Goal: Navigation & Orientation: Understand site structure

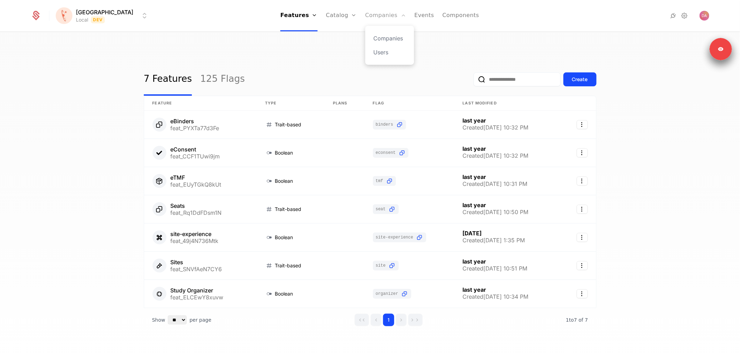
click at [365, 19] on link "Companies" at bounding box center [385, 15] width 41 height 31
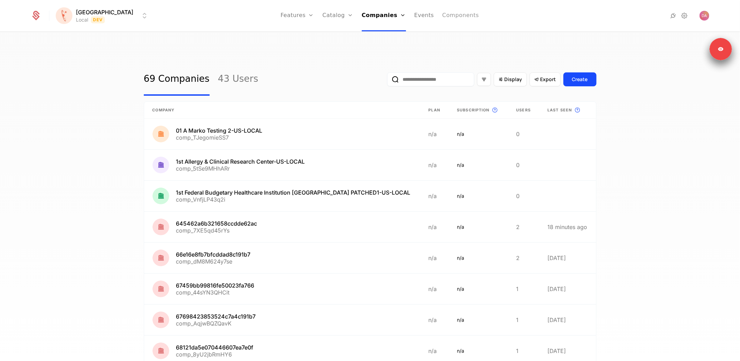
click at [442, 17] on link "Components" at bounding box center [460, 15] width 37 height 31
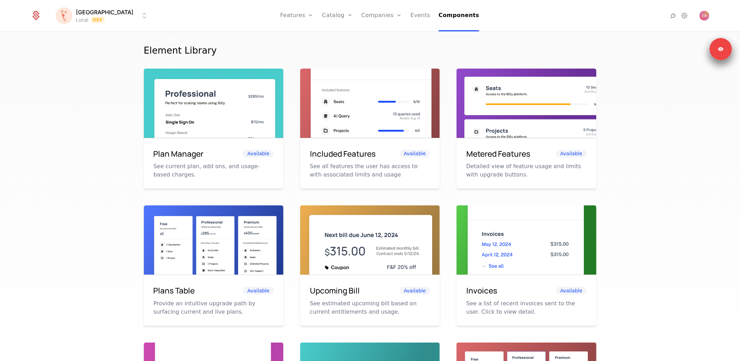
scroll to position [164, 0]
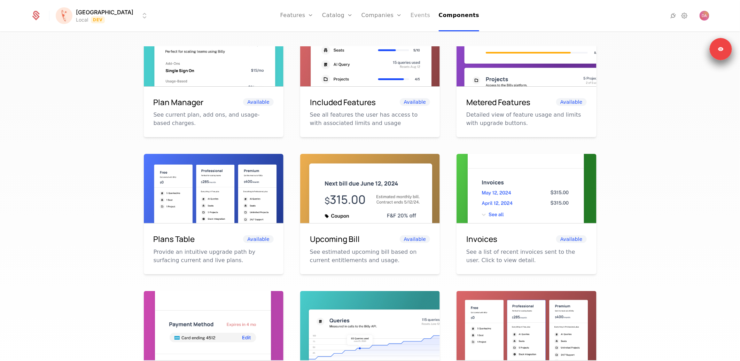
click at [411, 16] on link "Events" at bounding box center [421, 15] width 20 height 31
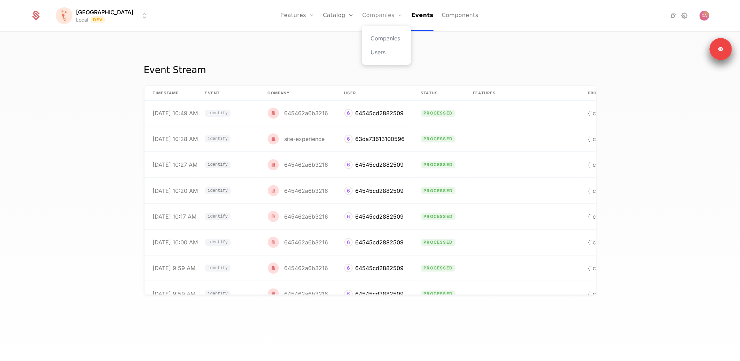
click at [369, 19] on link "Companies" at bounding box center [382, 15] width 41 height 31
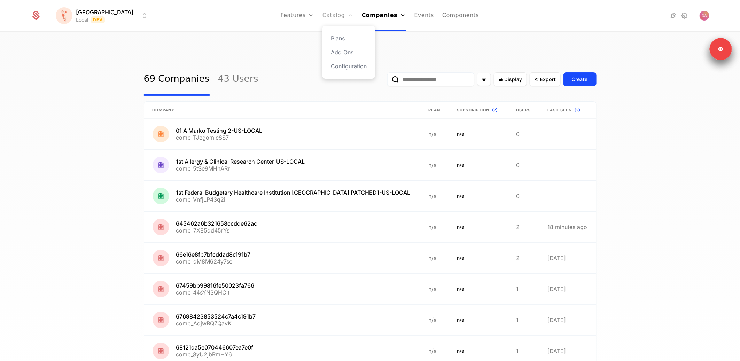
click at [323, 15] on link "Catalog" at bounding box center [338, 15] width 31 height 31
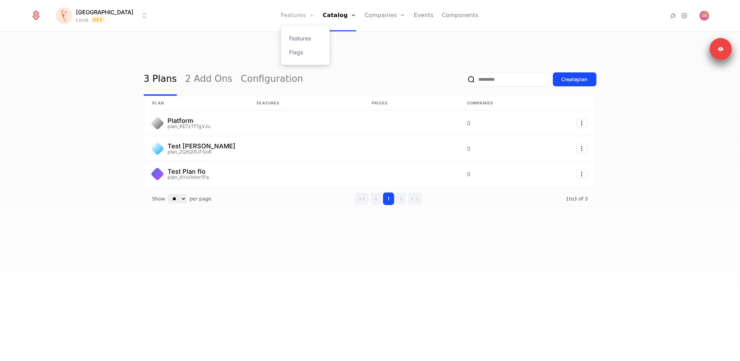
click at [289, 15] on link "Features" at bounding box center [297, 15] width 33 height 31
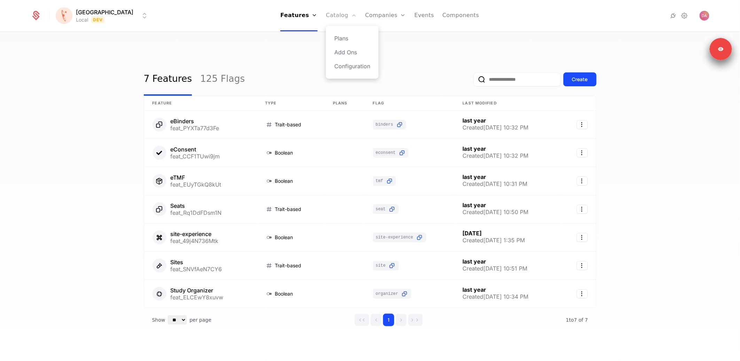
click at [329, 16] on link "Catalog" at bounding box center [341, 15] width 31 height 31
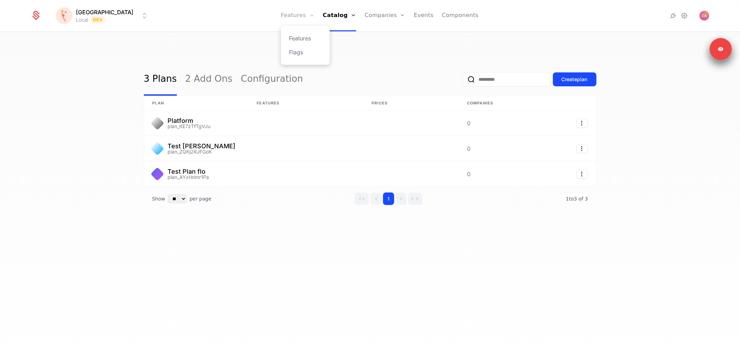
click at [281, 21] on link "Features" at bounding box center [297, 15] width 33 height 31
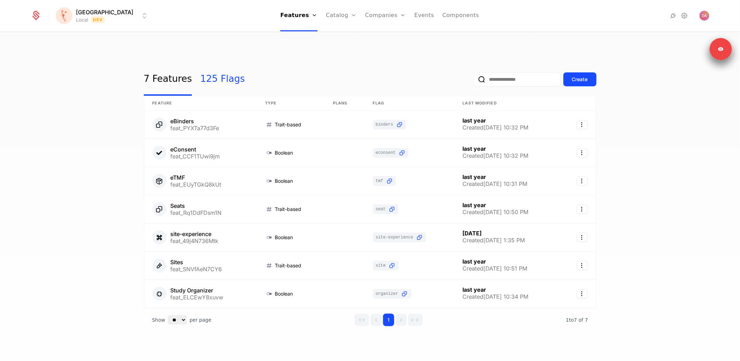
click at [218, 70] on link "125 Flags" at bounding box center [222, 79] width 45 height 33
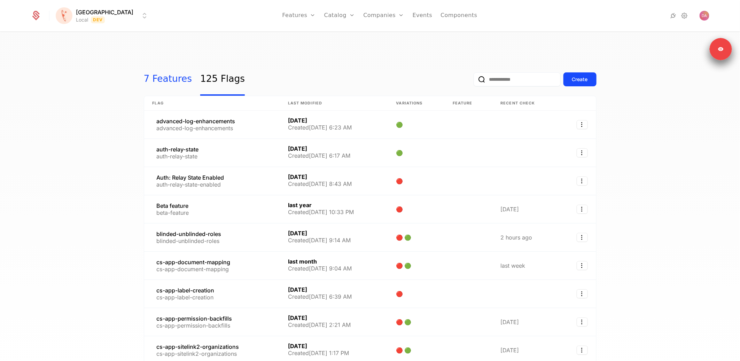
click at [165, 63] on link "7 Features" at bounding box center [168, 79] width 48 height 33
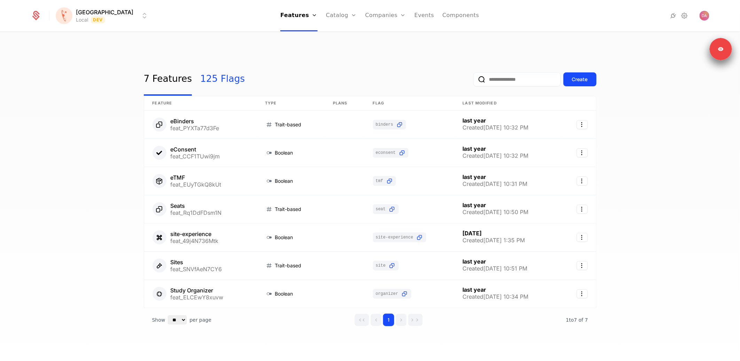
click at [223, 65] on link "125 Flags" at bounding box center [222, 79] width 45 height 33
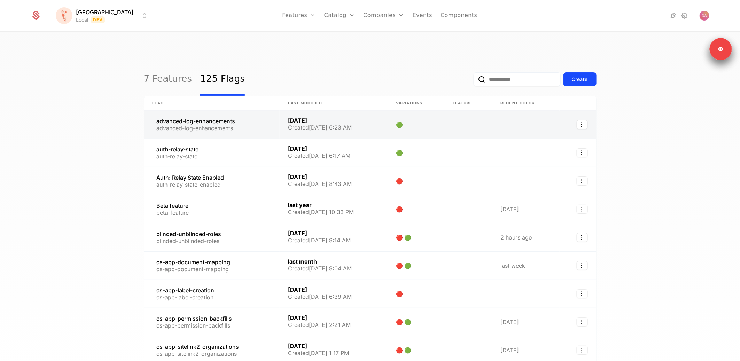
click at [330, 111] on link at bounding box center [334, 125] width 108 height 28
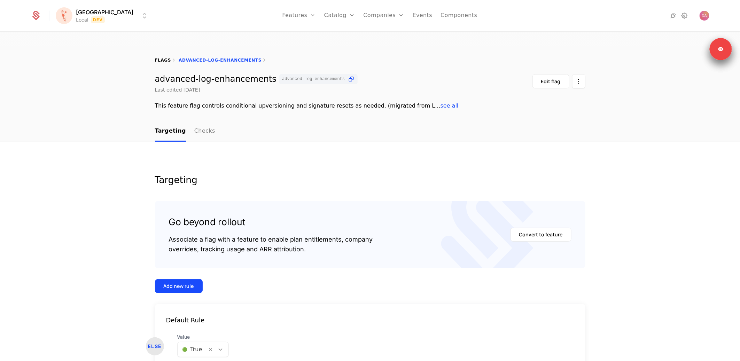
click at [155, 58] on link "flags" at bounding box center [163, 60] width 16 height 5
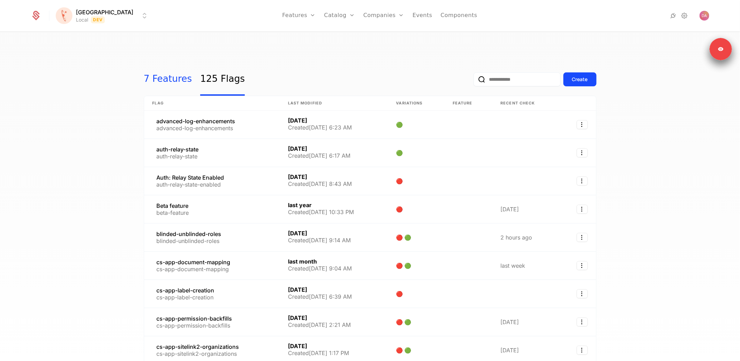
click at [170, 68] on link "7 Features" at bounding box center [168, 79] width 48 height 33
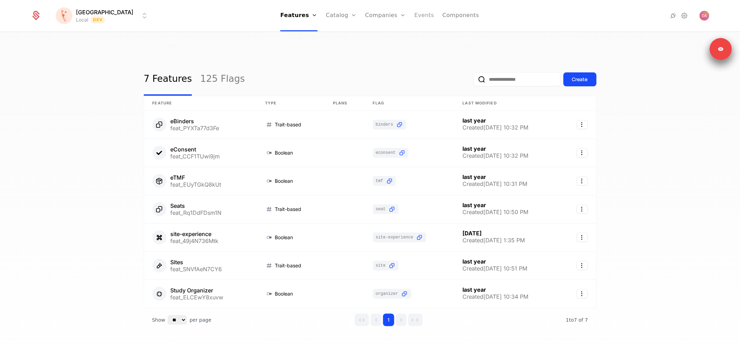
click at [415, 17] on link "Events" at bounding box center [425, 15] width 20 height 31
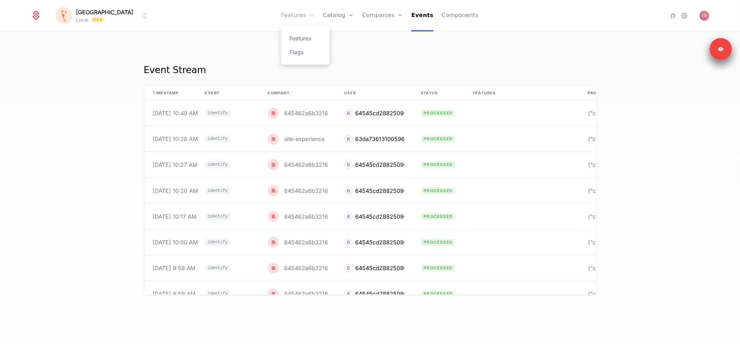
click at [281, 22] on link "Features" at bounding box center [297, 15] width 33 height 31
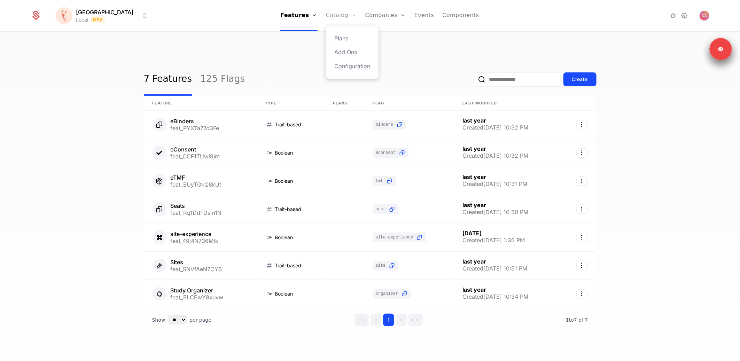
click at [329, 16] on link "Catalog" at bounding box center [341, 15] width 31 height 31
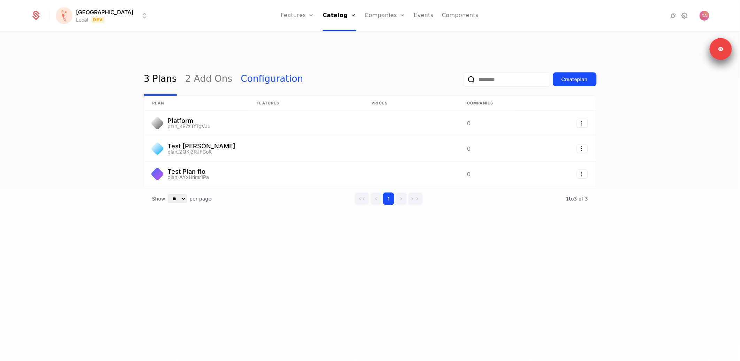
drag, startPoint x: 198, startPoint y: 67, endPoint x: 234, endPoint y: 59, distance: 37.0
click at [198, 67] on link "2 Add Ons" at bounding box center [208, 79] width 47 height 33
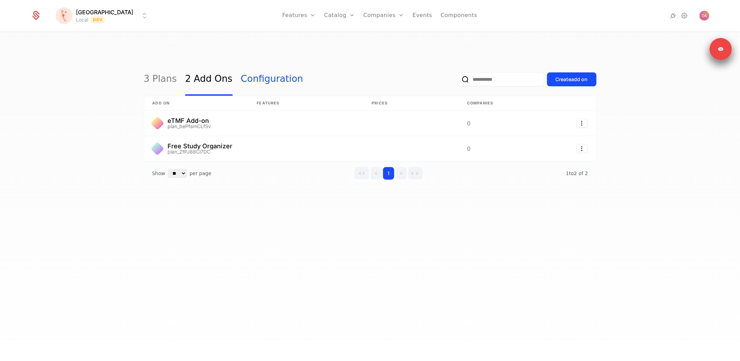
click at [246, 67] on link "Configuration" at bounding box center [272, 79] width 62 height 33
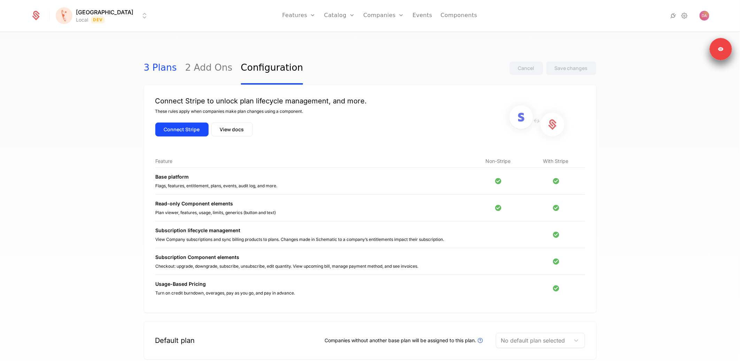
click at [147, 52] on link "3 Plans" at bounding box center [160, 68] width 33 height 33
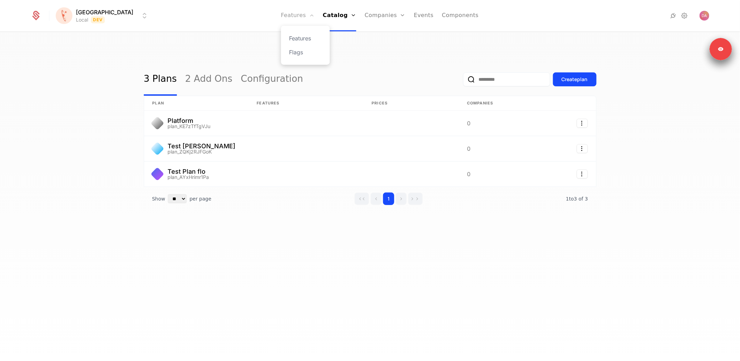
click at [285, 18] on link "Features" at bounding box center [297, 15] width 33 height 31
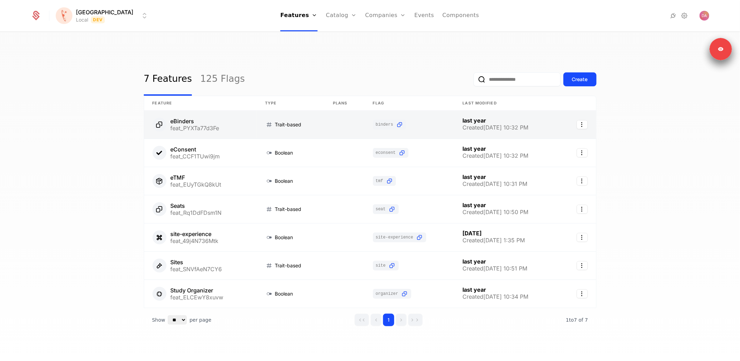
click at [319, 111] on link at bounding box center [291, 125] width 68 height 28
